Goal: Information Seeking & Learning: Learn about a topic

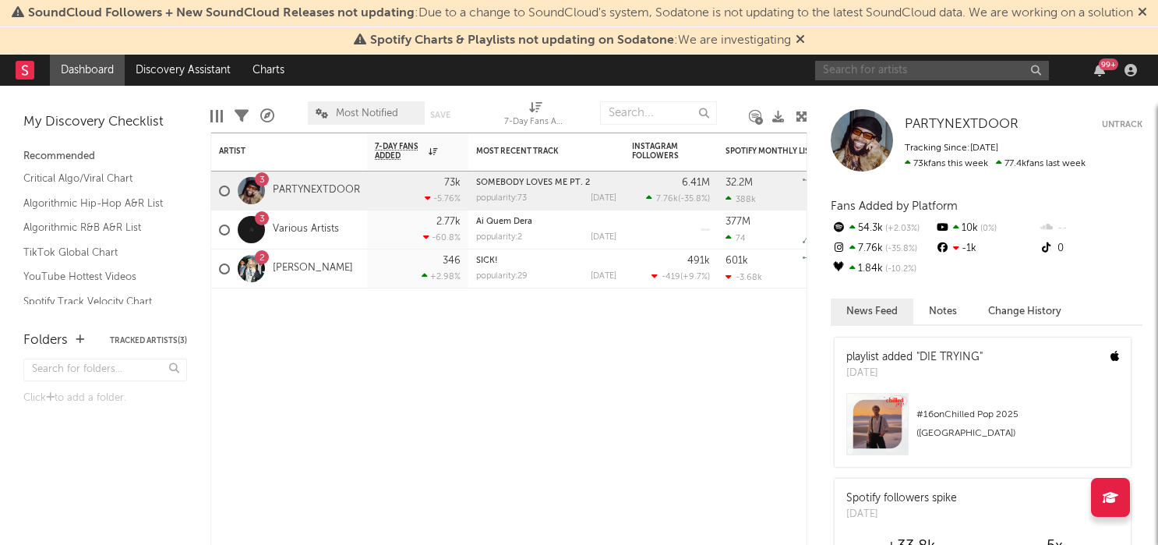
click at [865, 80] on input "text" at bounding box center [932, 70] width 234 height 19
click at [941, 80] on input "lihtz" at bounding box center [932, 70] width 234 height 19
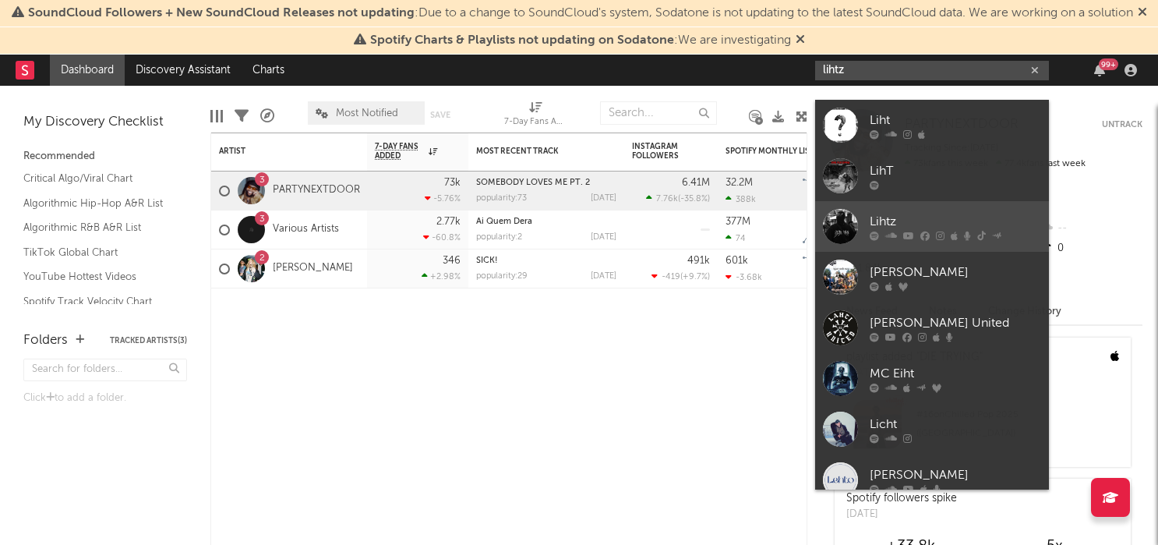
type input "lihtz"
click at [959, 216] on div "Lihtz" at bounding box center [955, 221] width 171 height 19
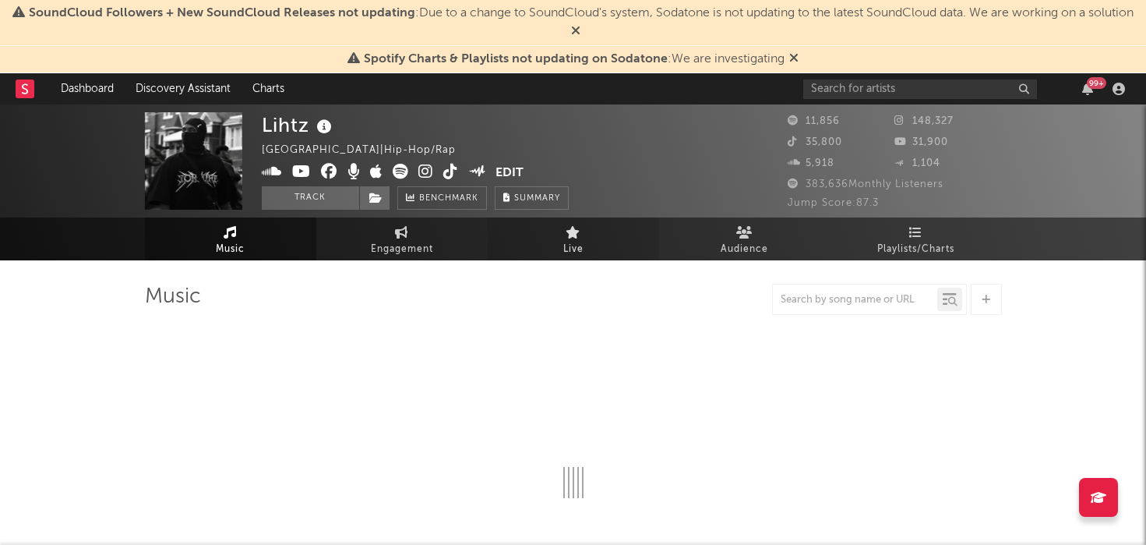
select select "6m"
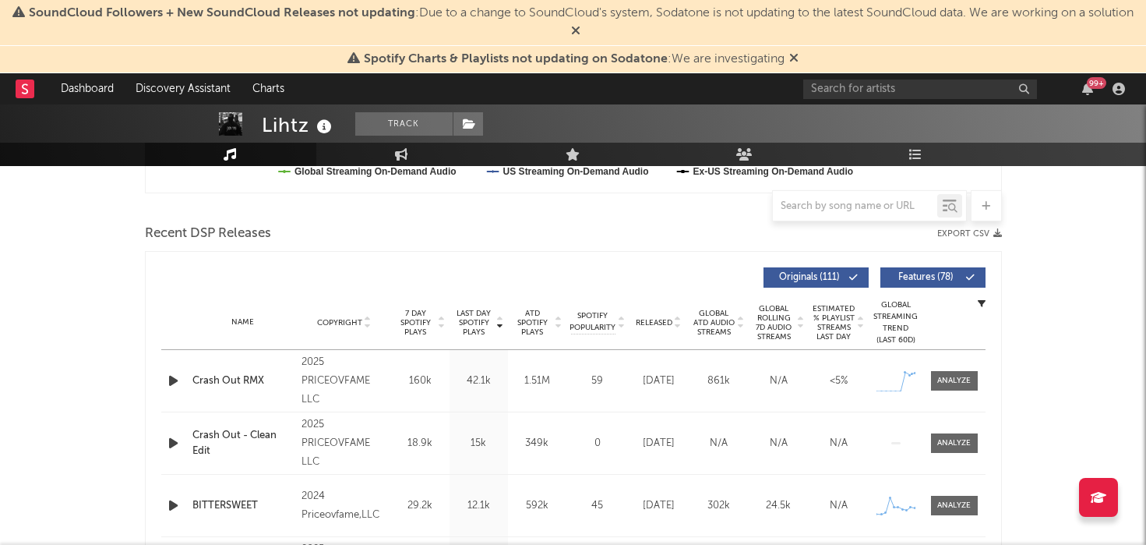
scroll to position [556, 0]
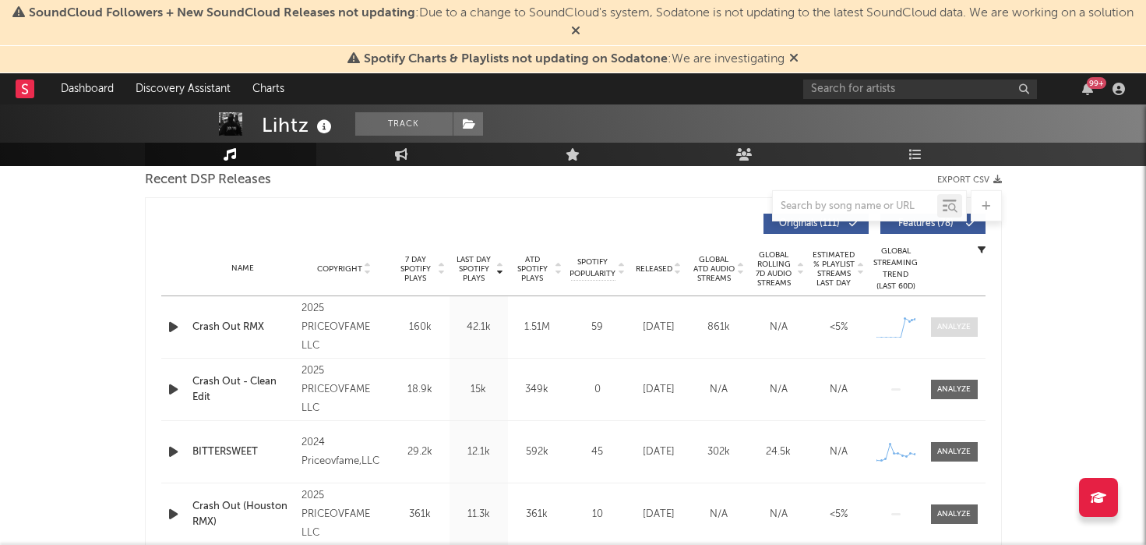
click at [945, 330] on div at bounding box center [955, 327] width 34 height 12
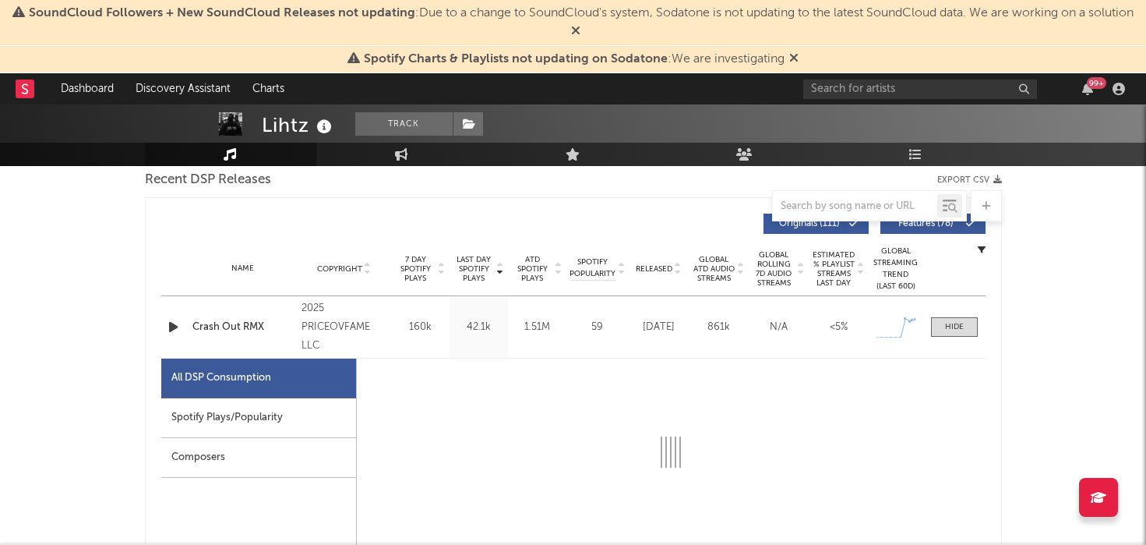
select select "1w"
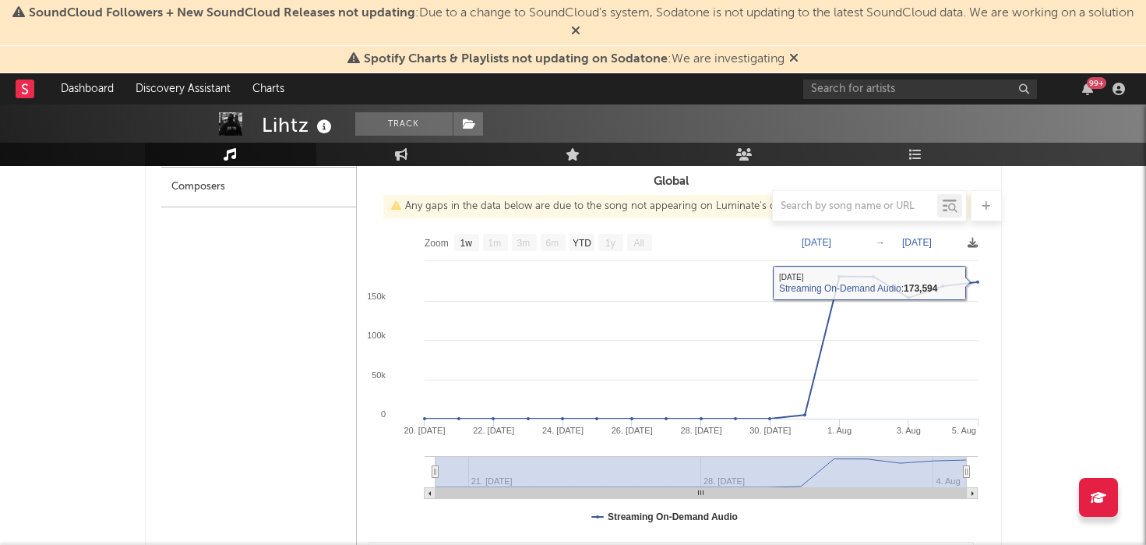
scroll to position [825, 0]
click at [927, 244] on text "[DATE]" at bounding box center [918, 243] width 30 height 11
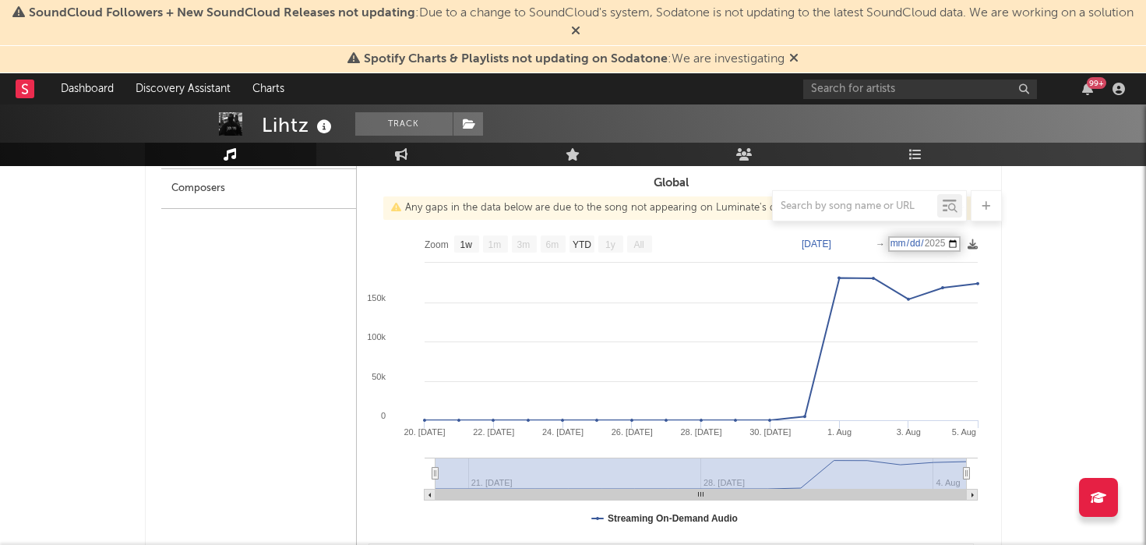
click at [961, 244] on input "[DATE]" at bounding box center [925, 244] width 72 height 16
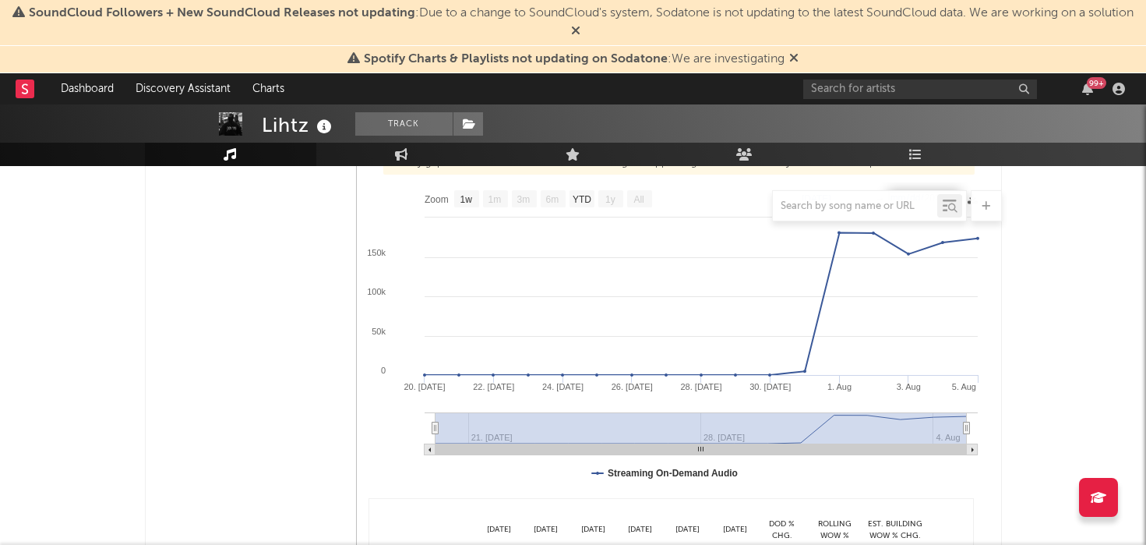
scroll to position [998, 0]
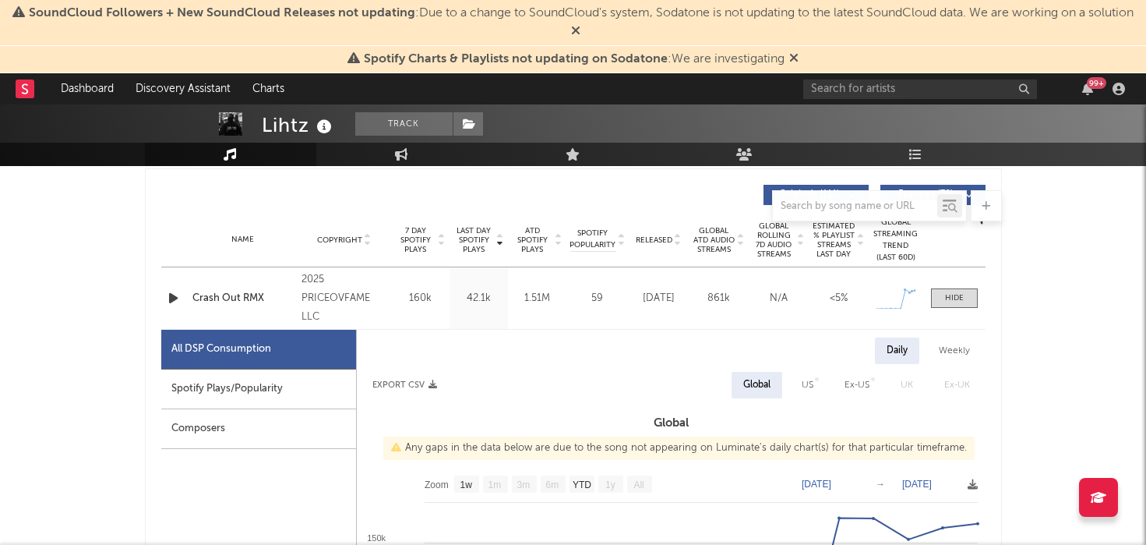
scroll to position [570, 0]
